Goal: Find contact information: Find contact information

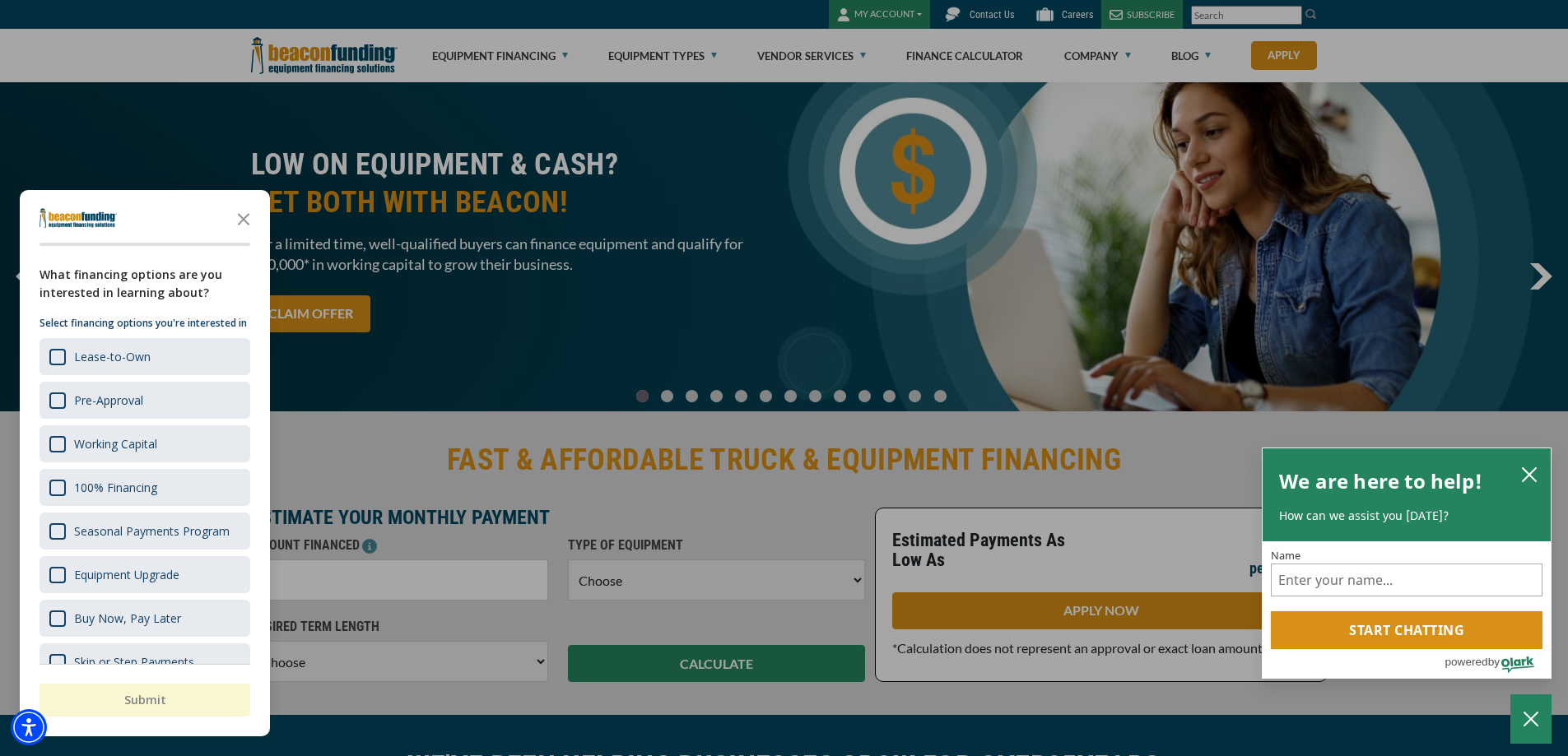
click at [984, 13] on div "button" at bounding box center [784, 378] width 1568 height 756
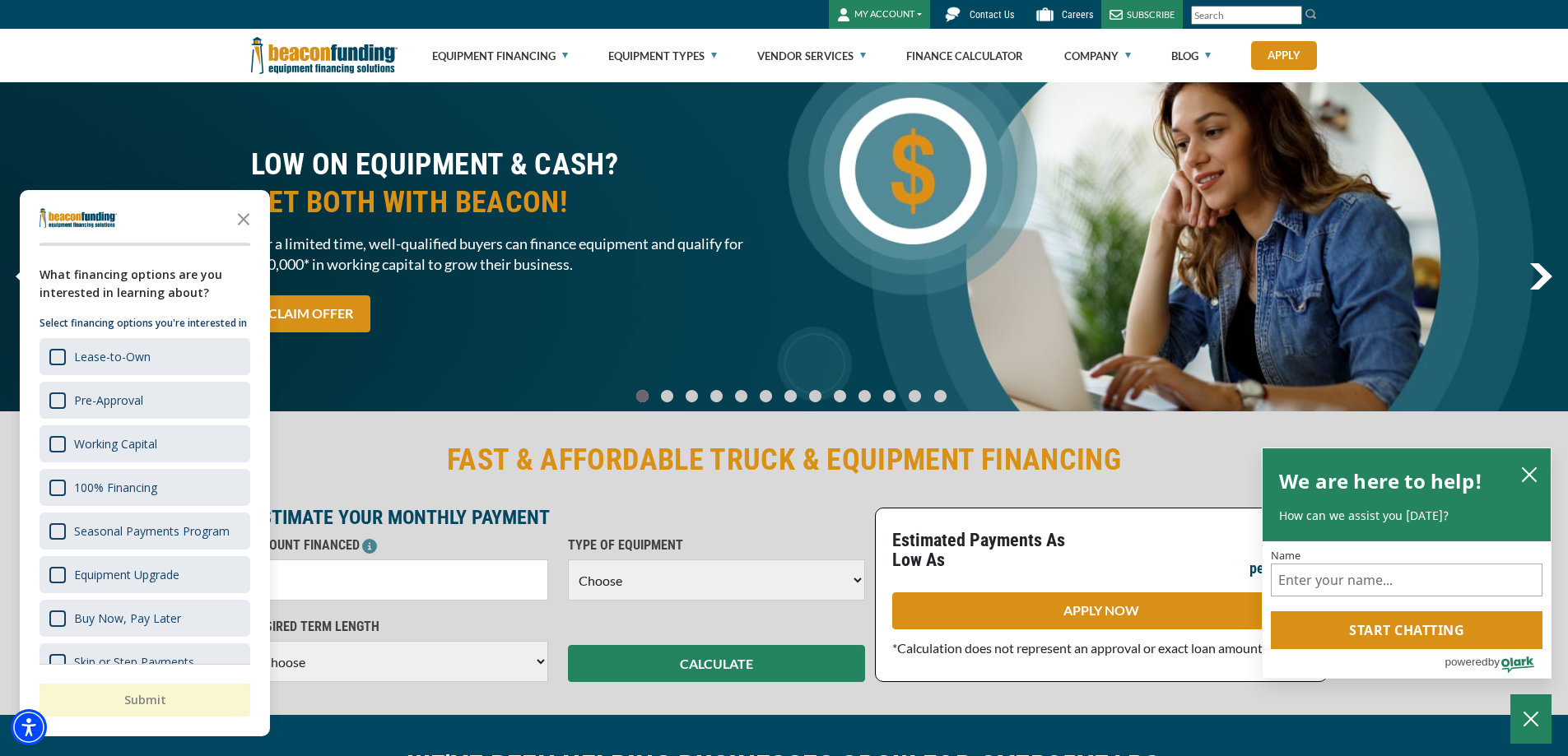
click at [984, 13] on span "Contact Us" at bounding box center [992, 15] width 45 height 11
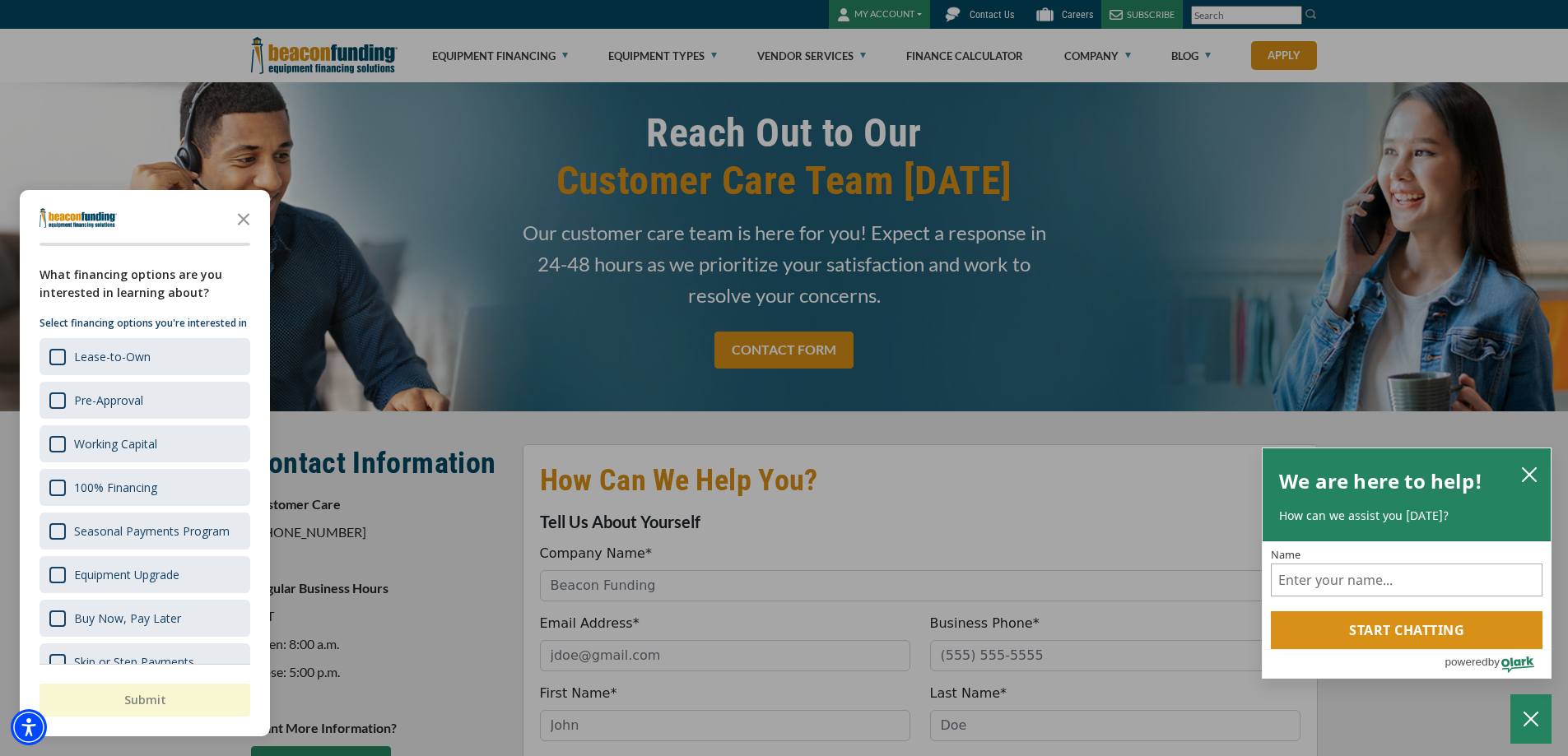
click at [358, 539] on div "button" at bounding box center [784, 378] width 1568 height 756
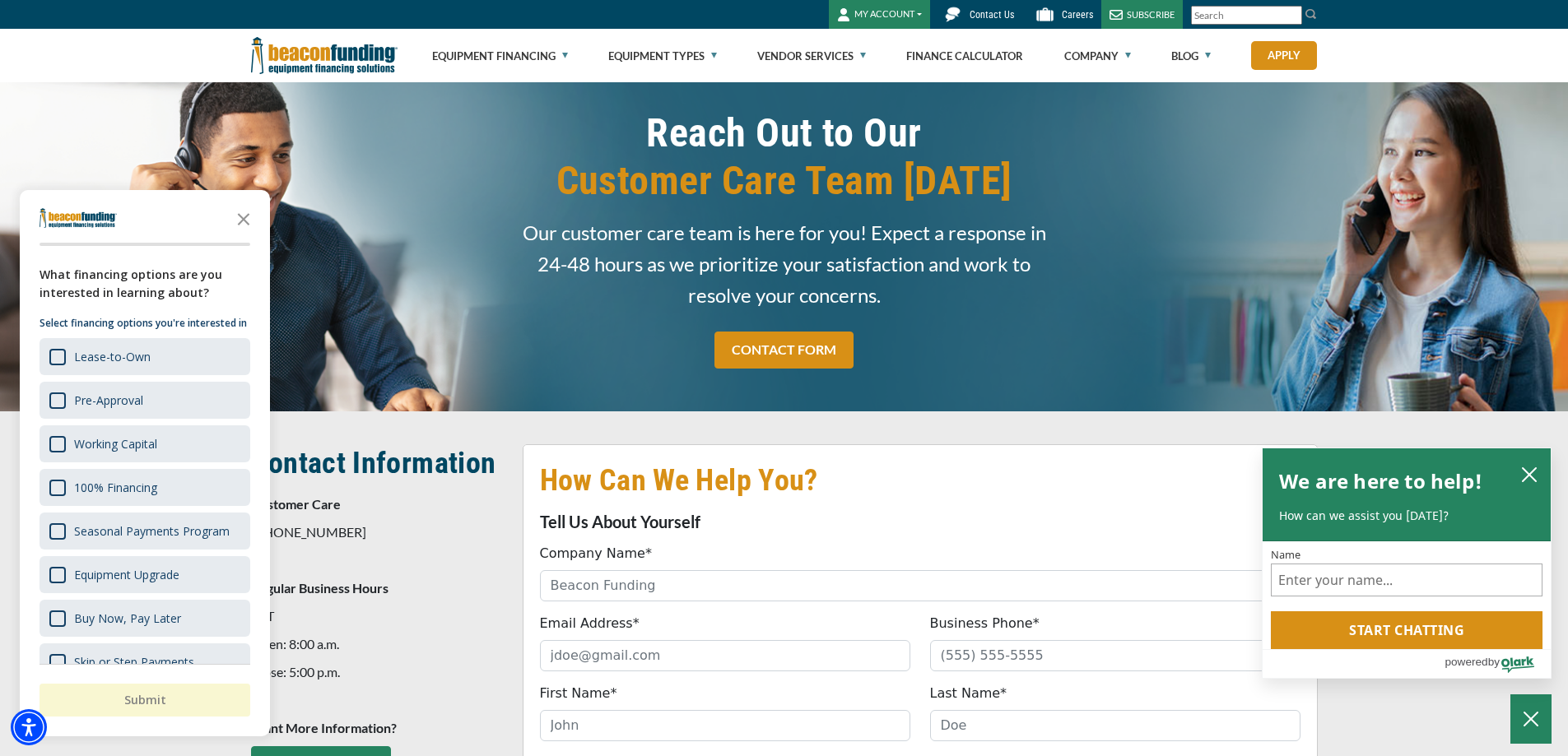
click at [246, 220] on icon "Close the survey" at bounding box center [243, 217] width 33 height 33
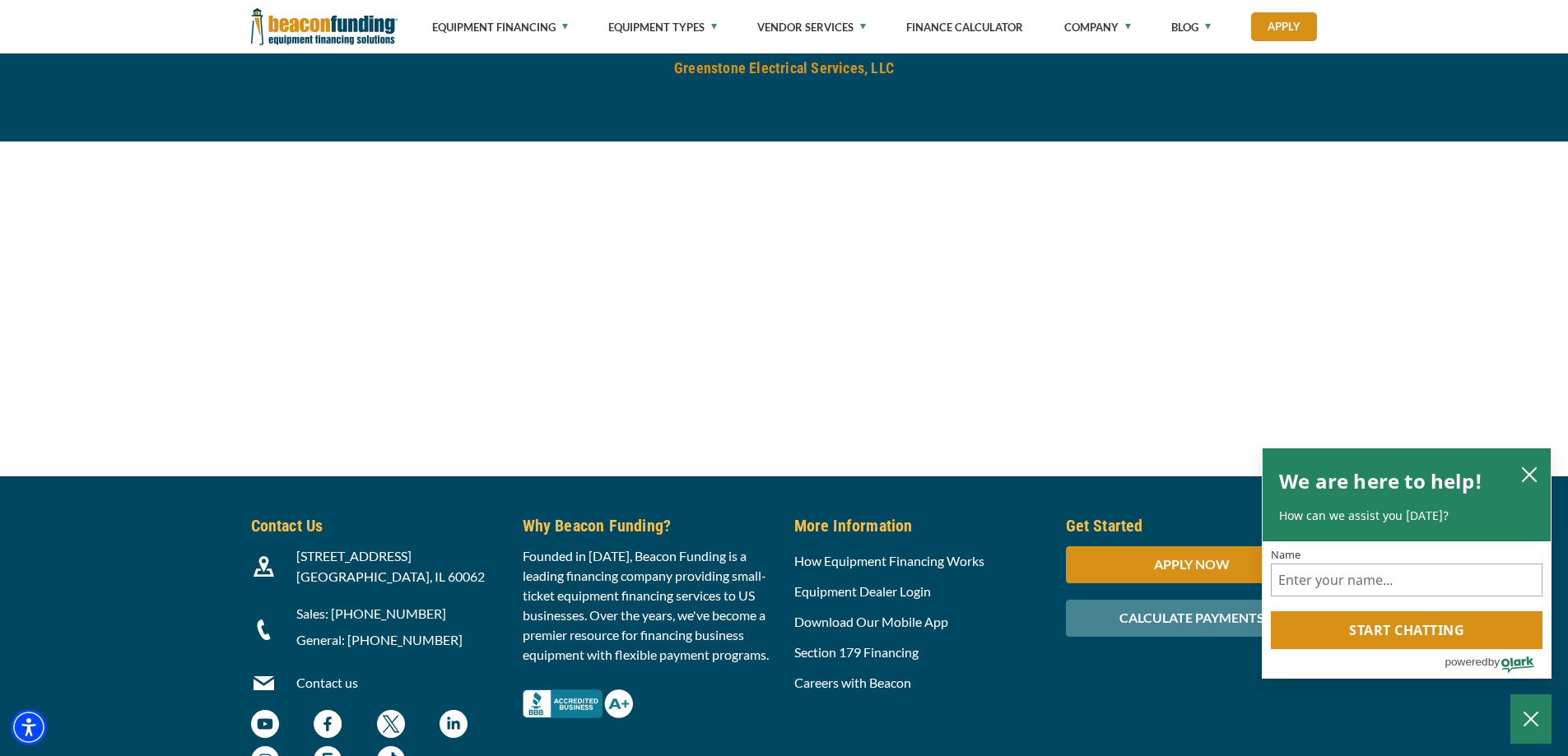
scroll to position [1727, 0]
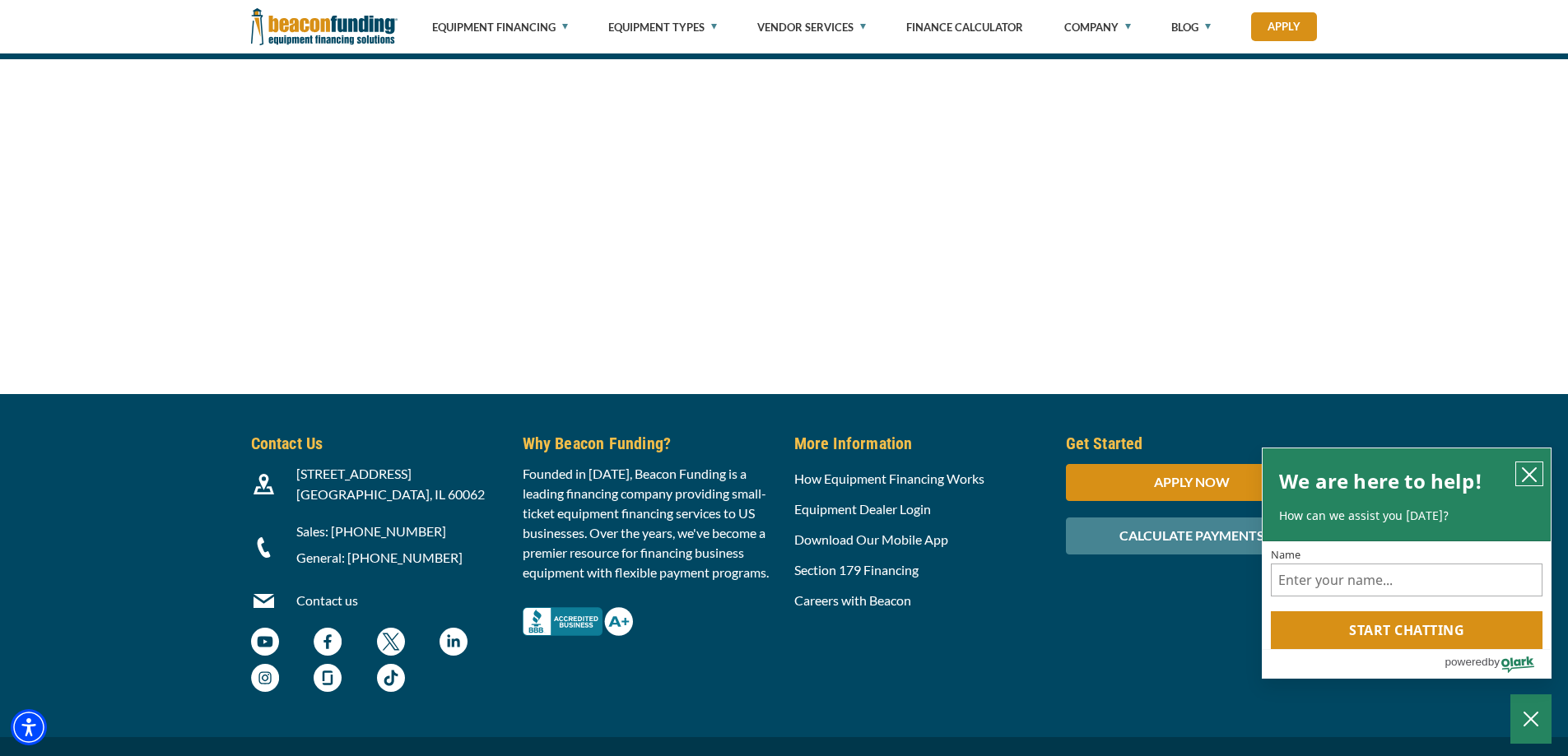
click at [1528, 470] on icon "close chatbox" at bounding box center [1530, 474] width 17 height 17
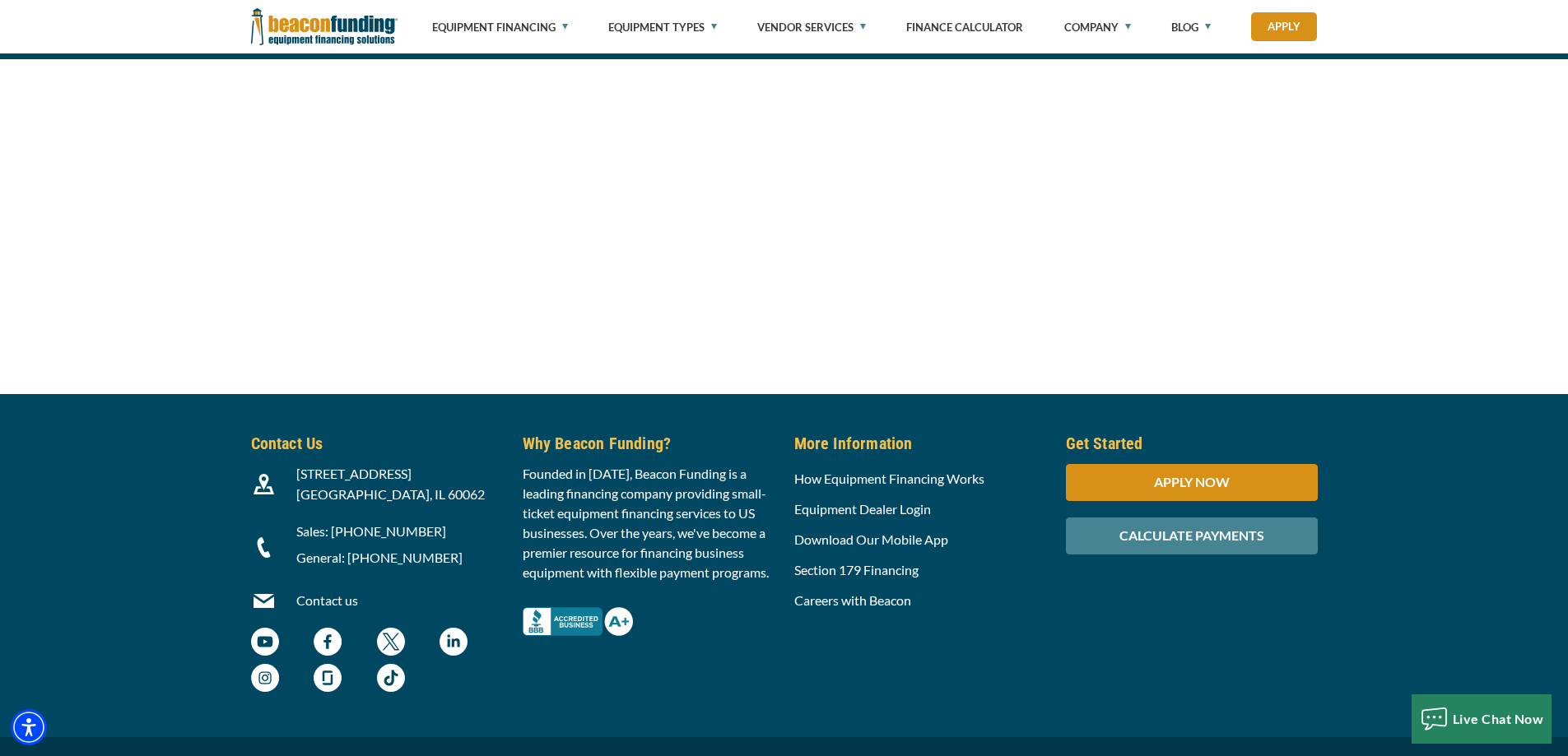
click at [319, 596] on link "Contact us" at bounding box center [327, 599] width 62 height 16
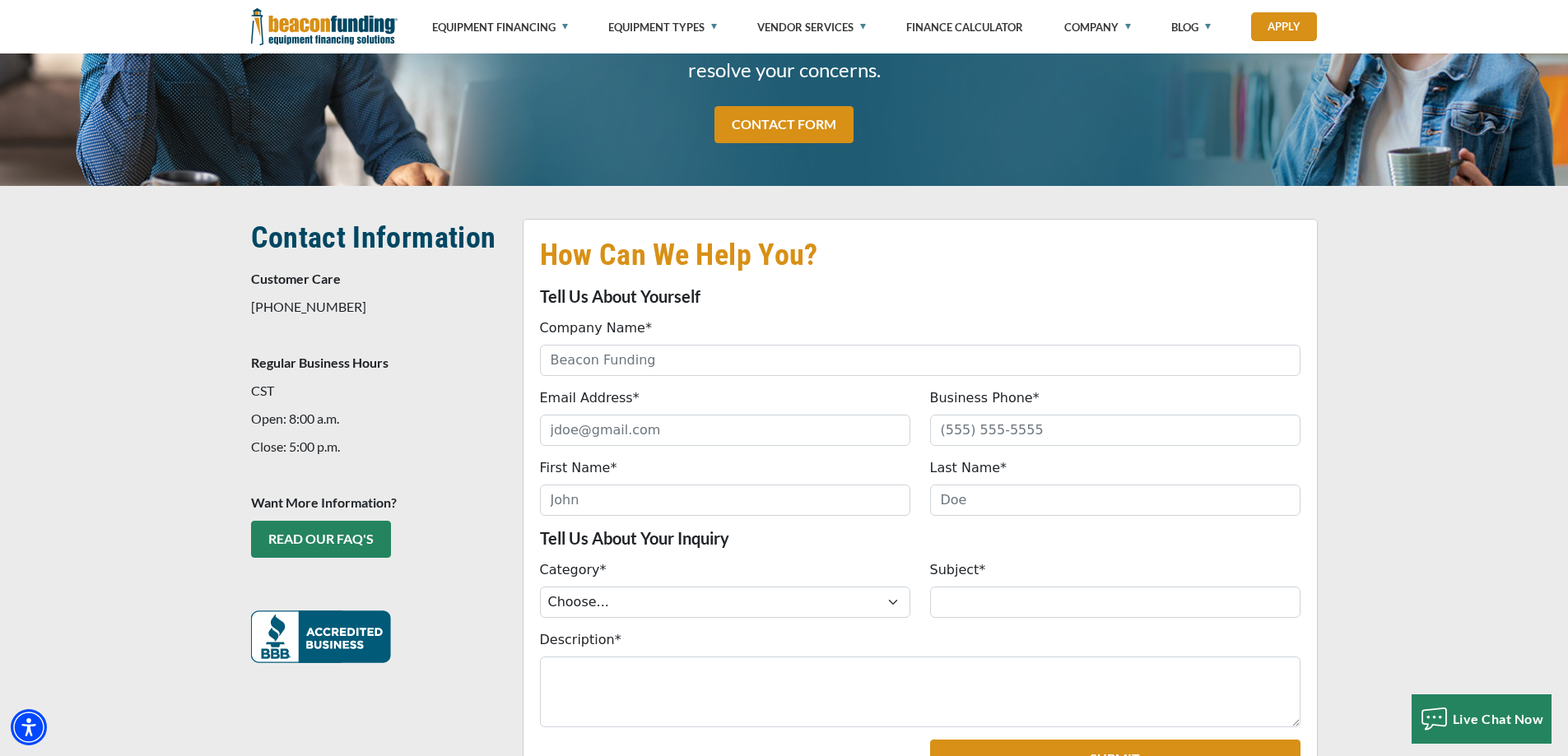
scroll to position [164, 0]
